Goal: Task Accomplishment & Management: Manage account settings

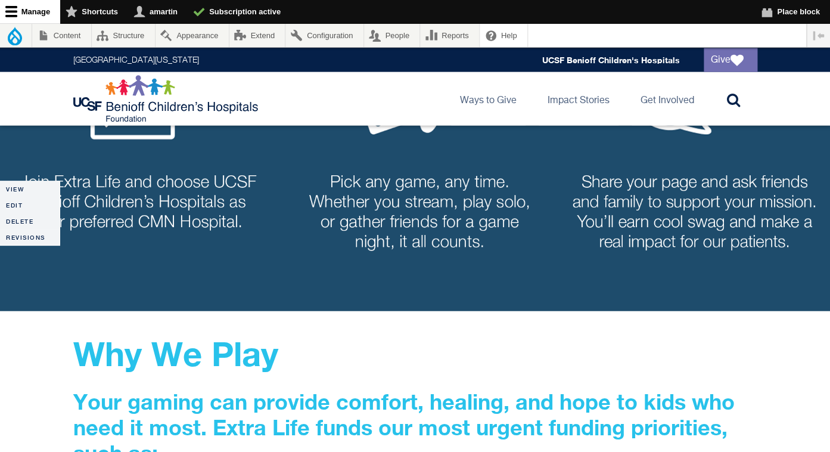
scroll to position [1030, 0]
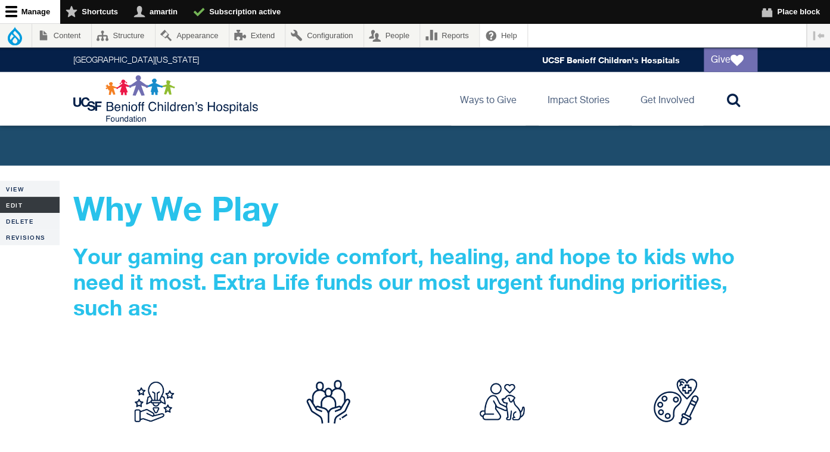
click at [35, 206] on link "Edit" at bounding box center [30, 205] width 60 height 16
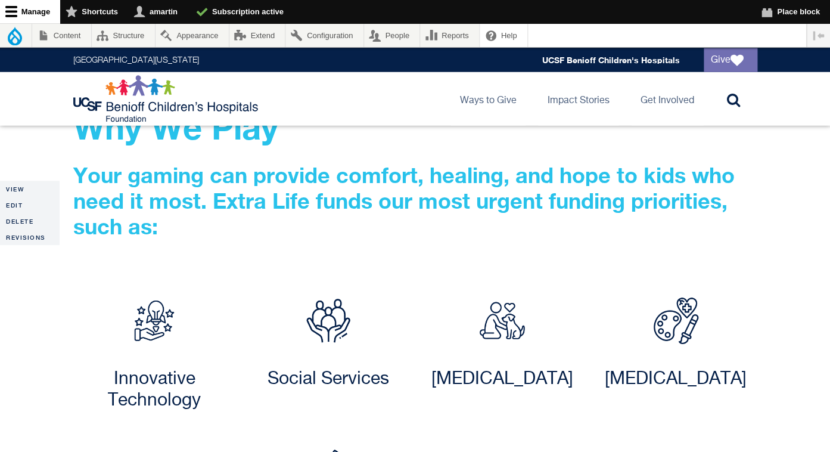
scroll to position [1108, 0]
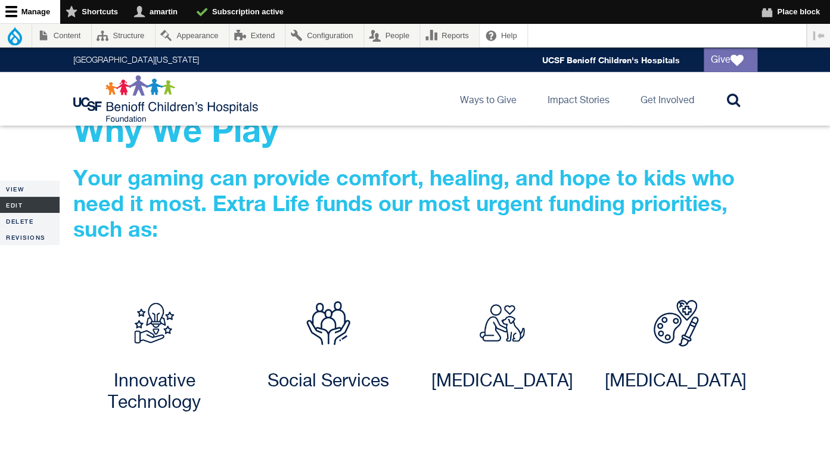
click at [22, 203] on link "Edit" at bounding box center [30, 205] width 60 height 16
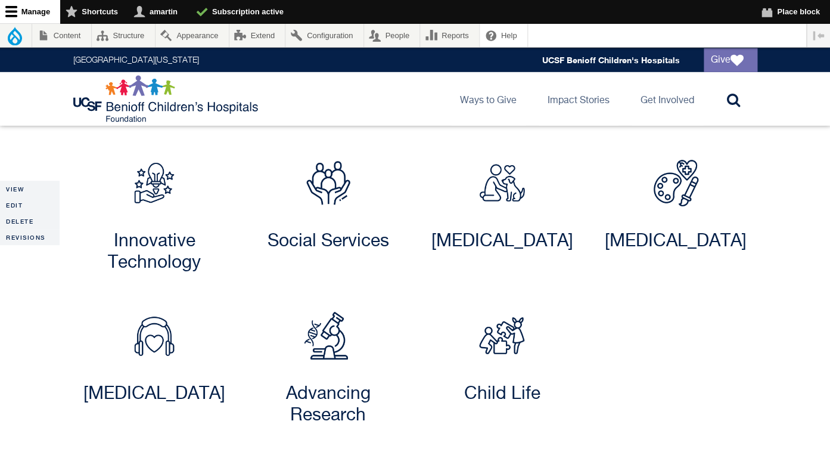
scroll to position [1282, 0]
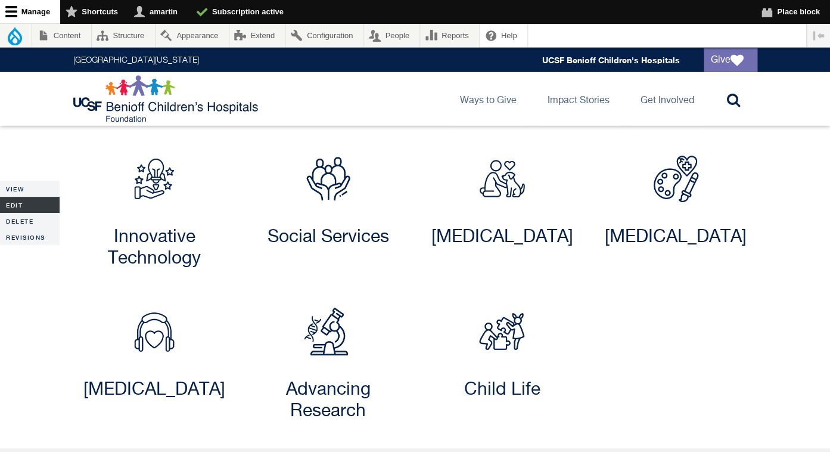
click at [20, 211] on link "Edit" at bounding box center [30, 205] width 60 height 16
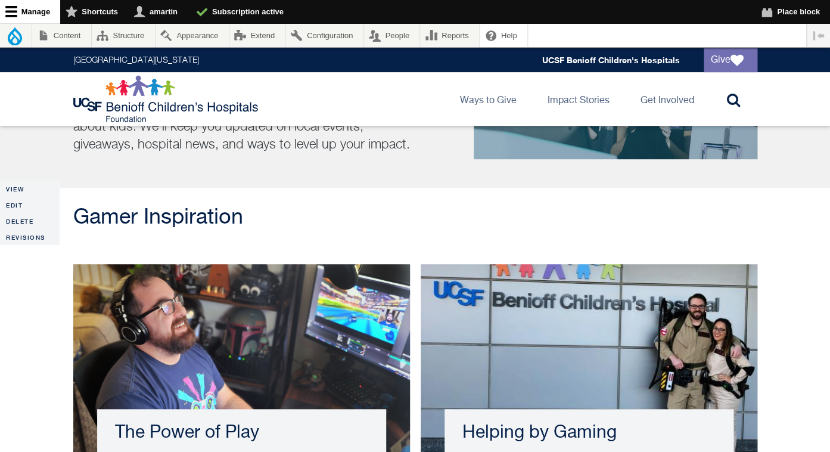
scroll to position [1772, 0]
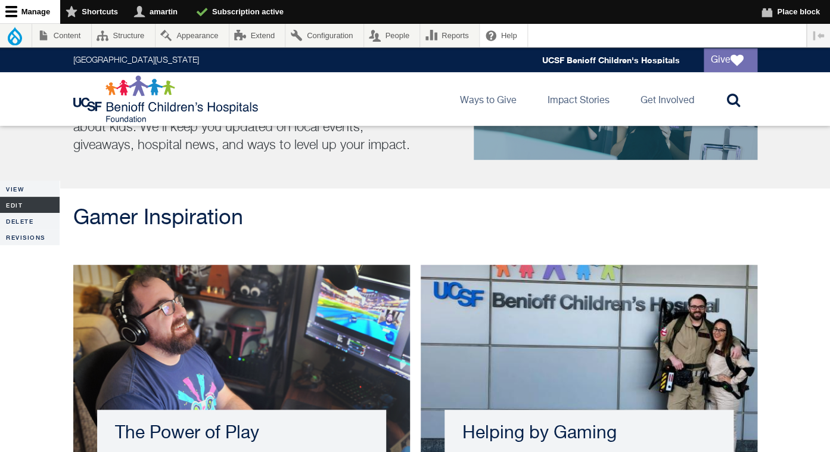
click at [23, 208] on link "Edit" at bounding box center [30, 205] width 60 height 16
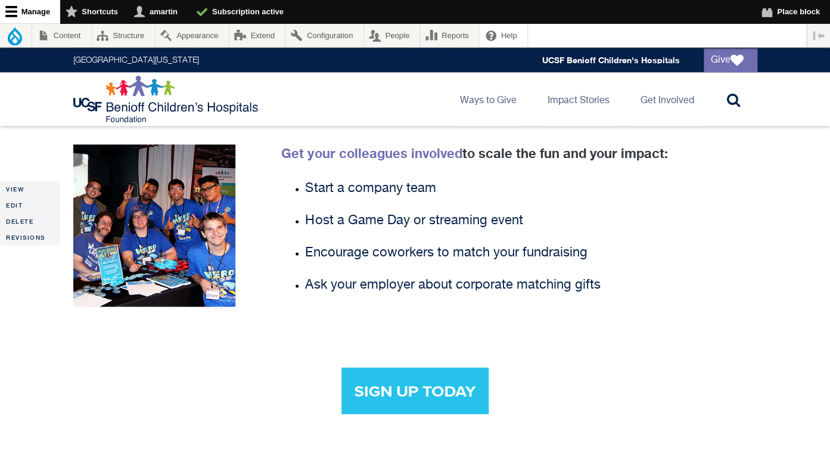
scroll to position [2116, 0]
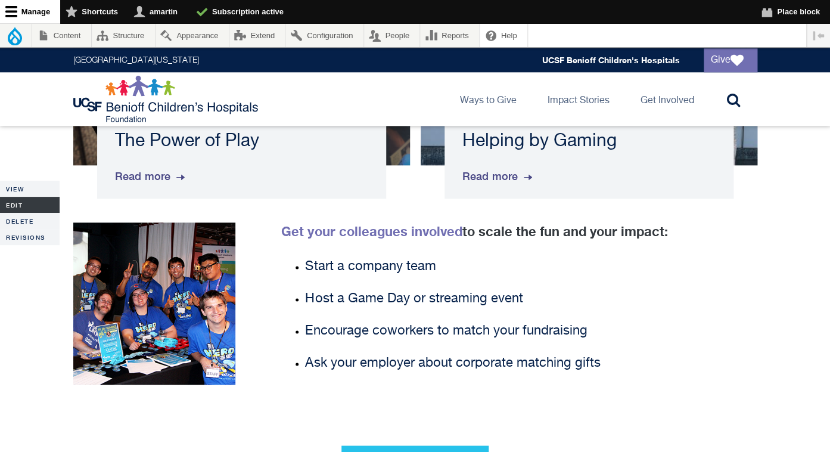
click at [22, 202] on link "Edit" at bounding box center [30, 205] width 60 height 16
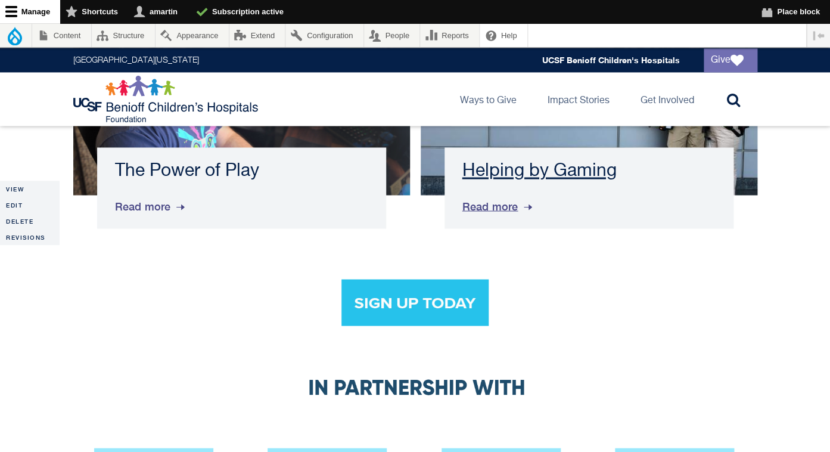
scroll to position [2358, 0]
